Goal: Check status: Check status

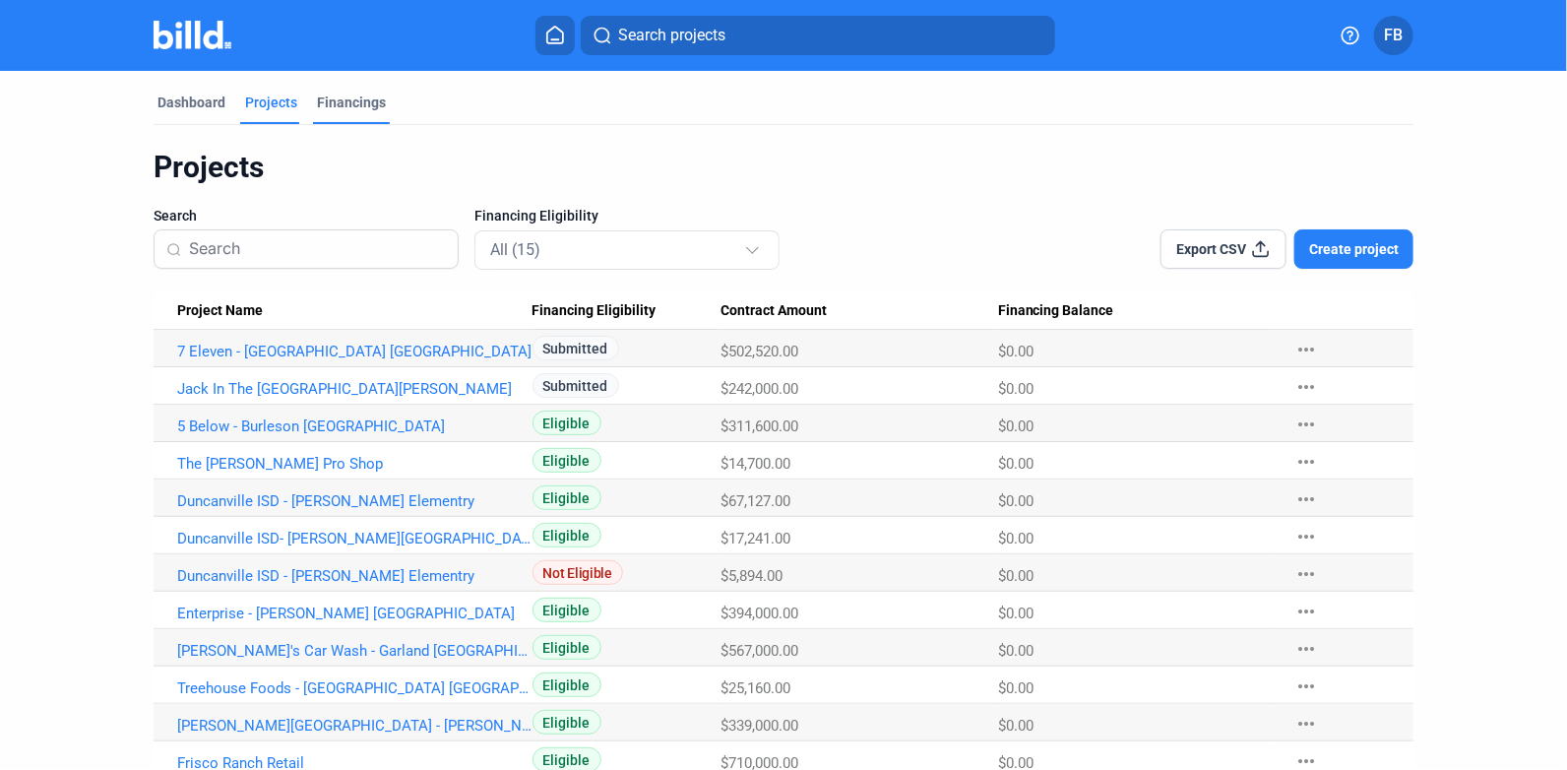
click at [339, 104] on div "Financings" at bounding box center [351, 102] width 69 height 20
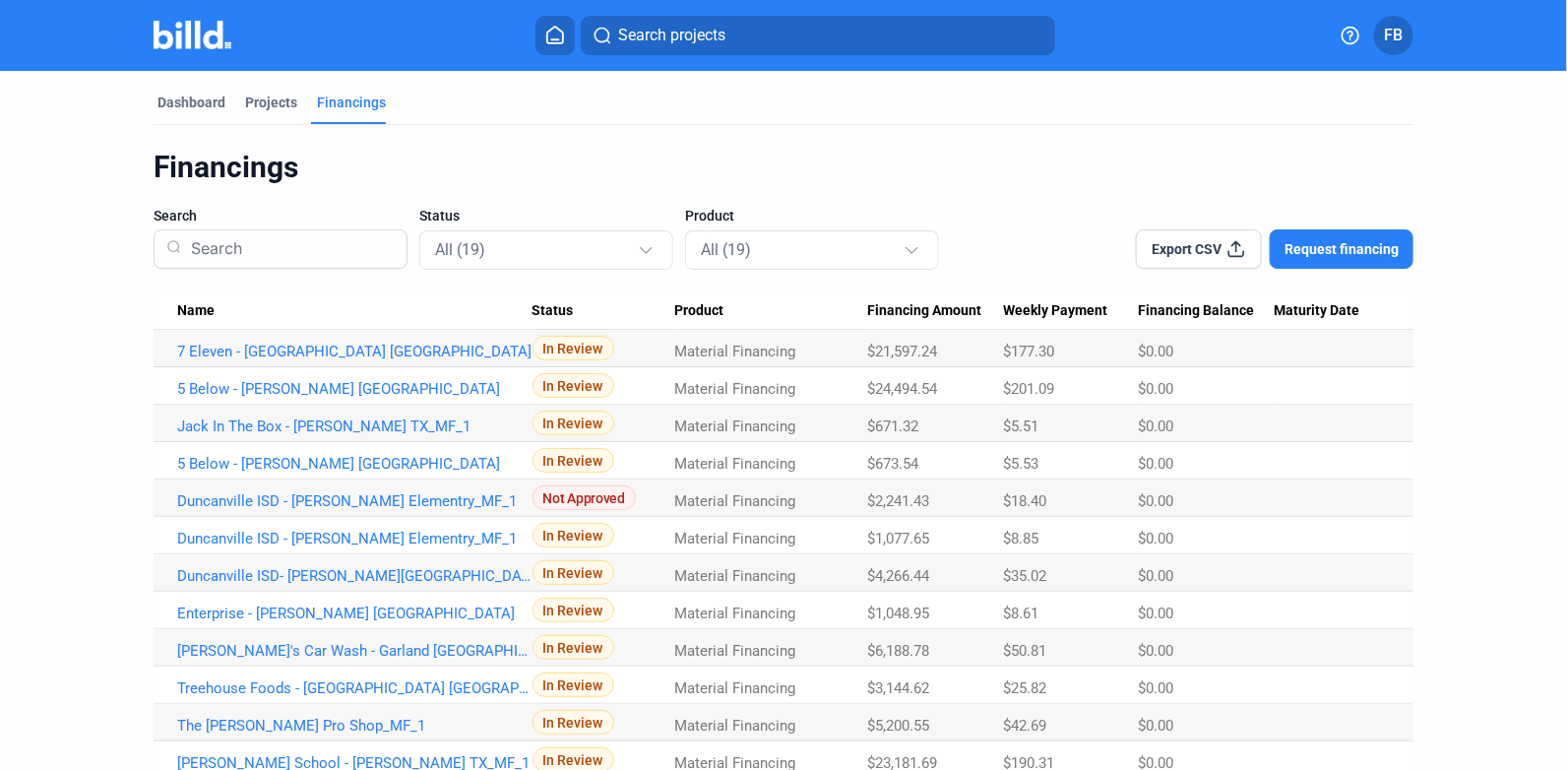
click at [183, 88] on mat-tab-group "Dashboard Projects Financings Financings Search Status All (19) Product All (19…" at bounding box center [784, 555] width 1260 height 969
click at [183, 92] on div "Dashboard" at bounding box center [191, 102] width 68 height 20
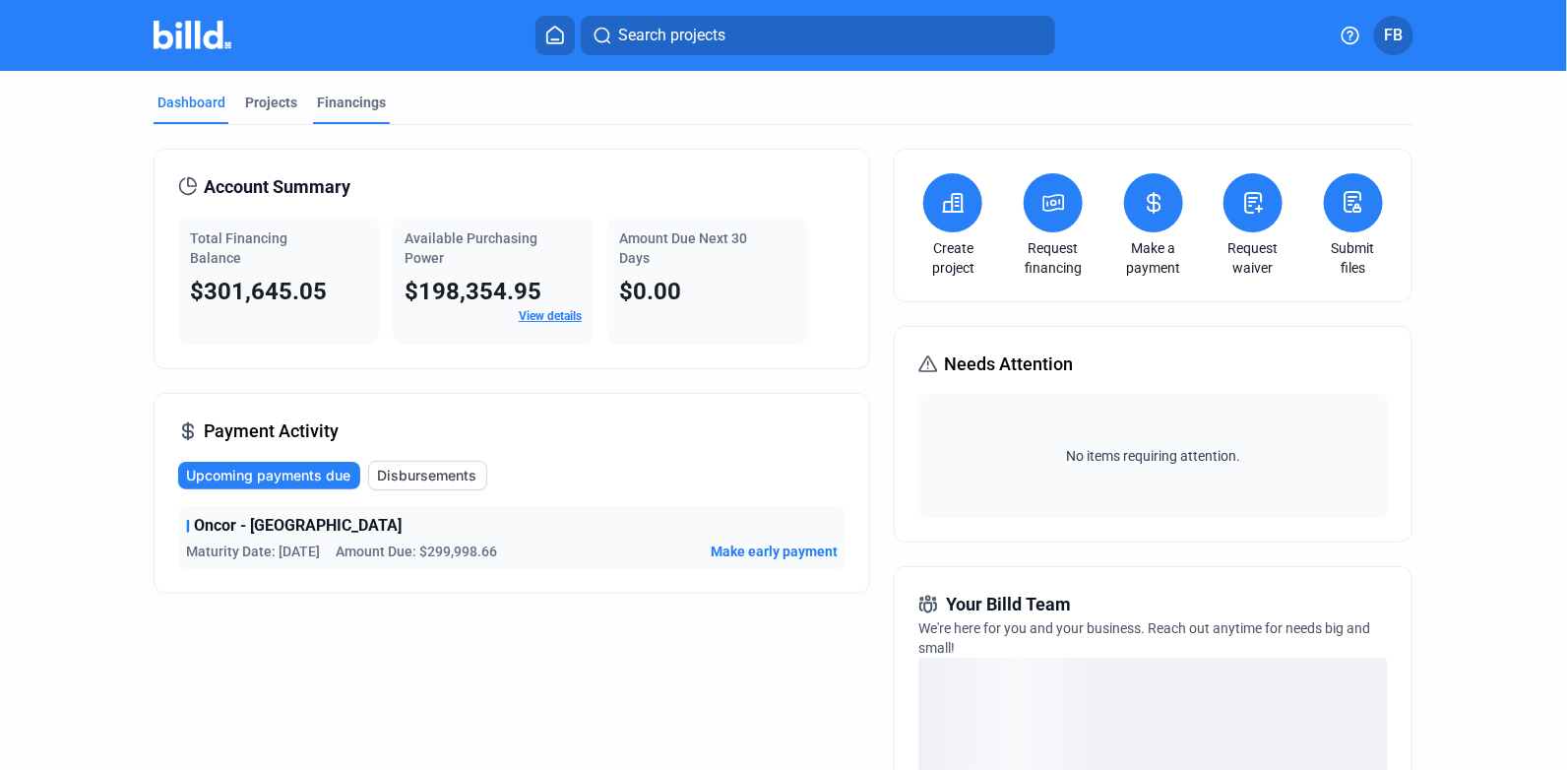
click at [330, 101] on div "Financings" at bounding box center [351, 102] width 69 height 20
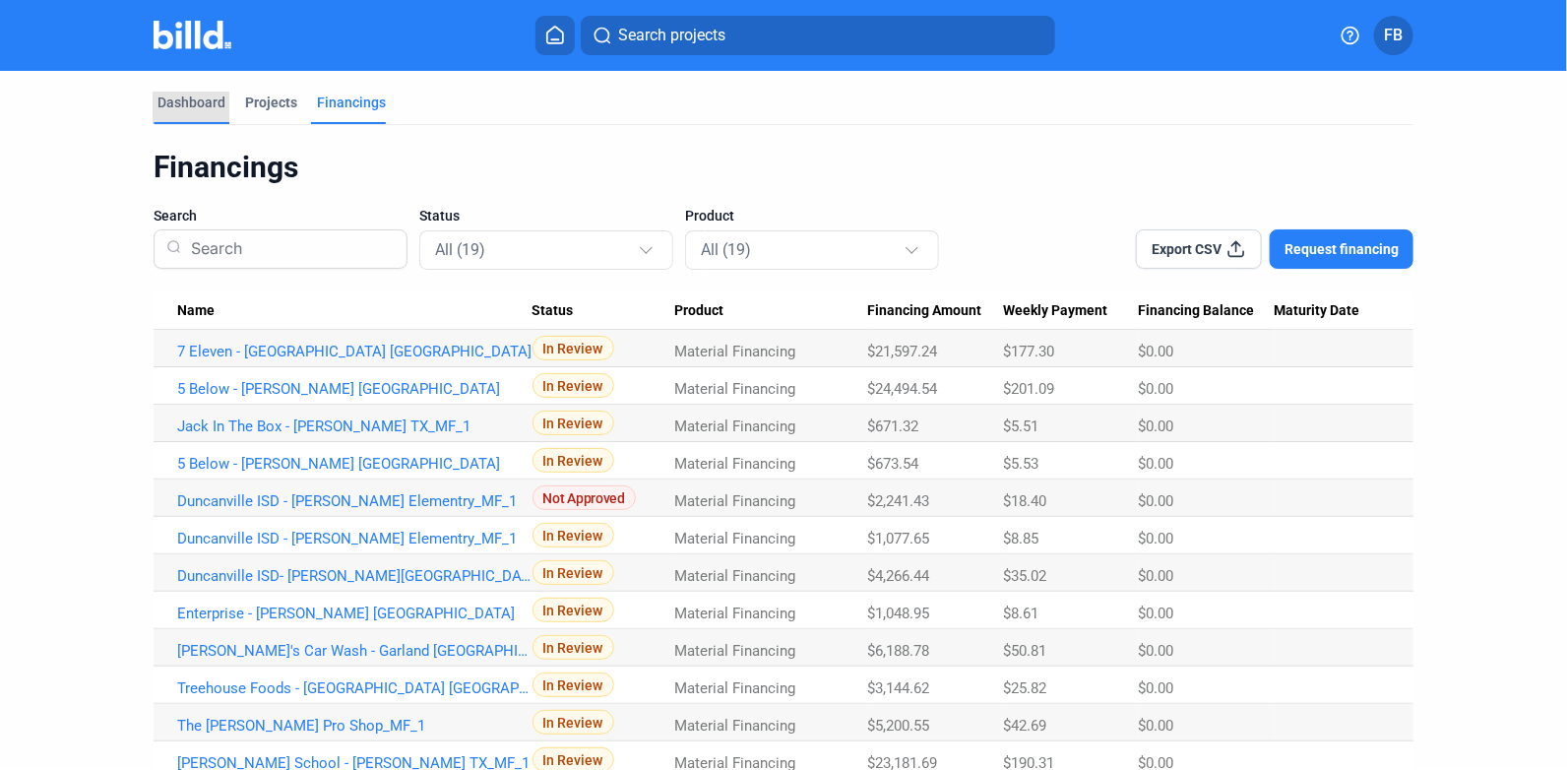
click at [181, 99] on div "Dashboard" at bounding box center [191, 102] width 68 height 20
